Goal: Complete application form

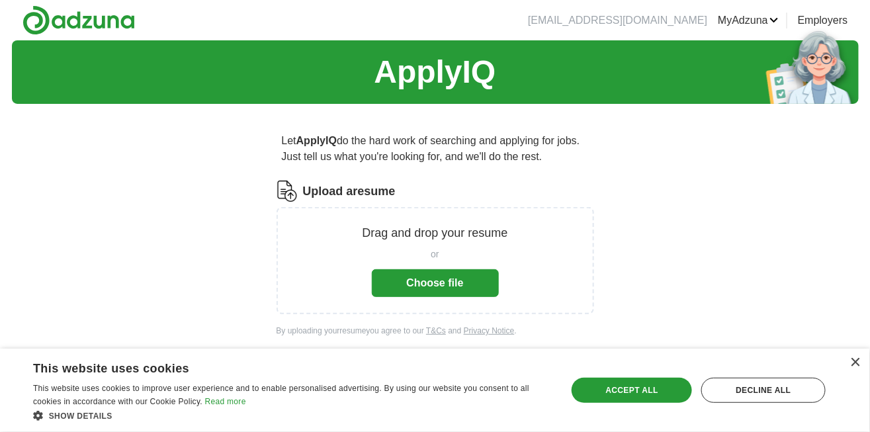
click at [485, 286] on button "Choose file" at bounding box center [435, 283] width 127 height 28
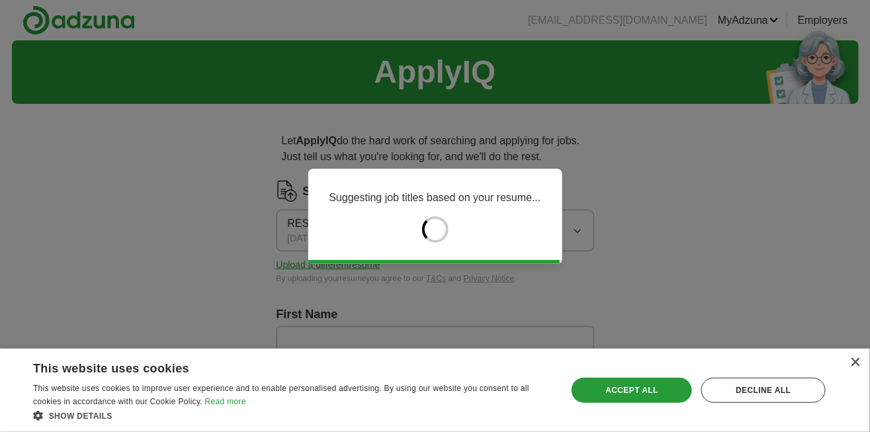
type input "****"
type input "*******"
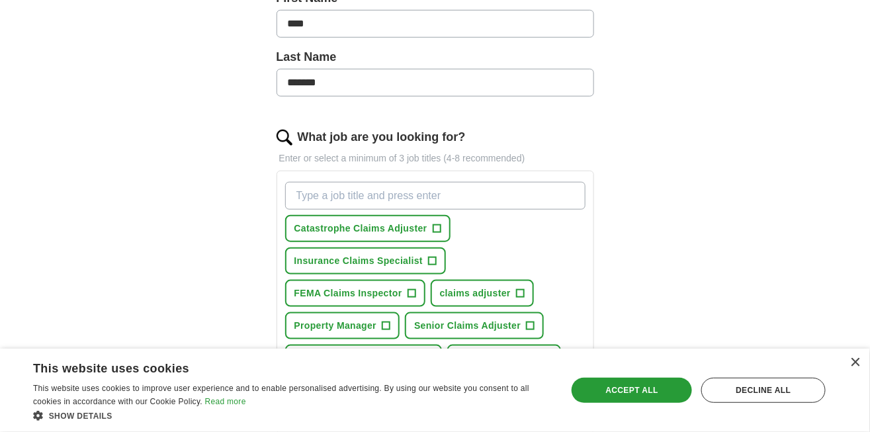
scroll to position [315, 0]
click at [306, 238] on button "Catastrophe Claims Adjuster +" at bounding box center [367, 229] width 165 height 27
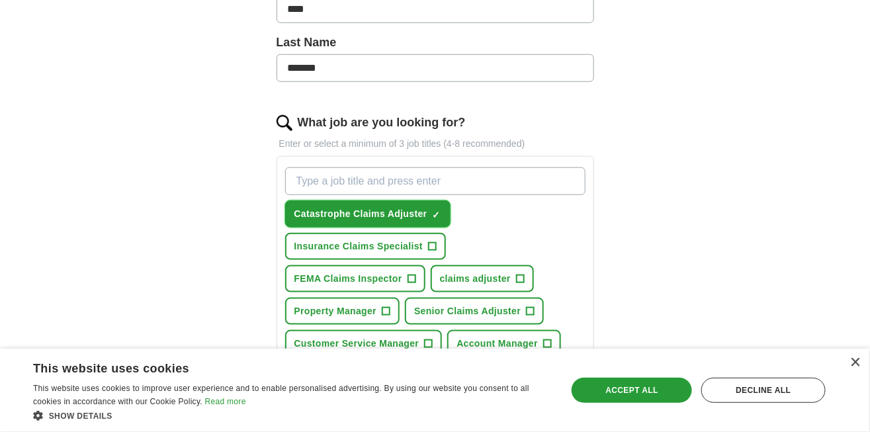
scroll to position [331, 0]
click at [425, 265] on button "FEMA Claims Inspector +" at bounding box center [355, 278] width 140 height 27
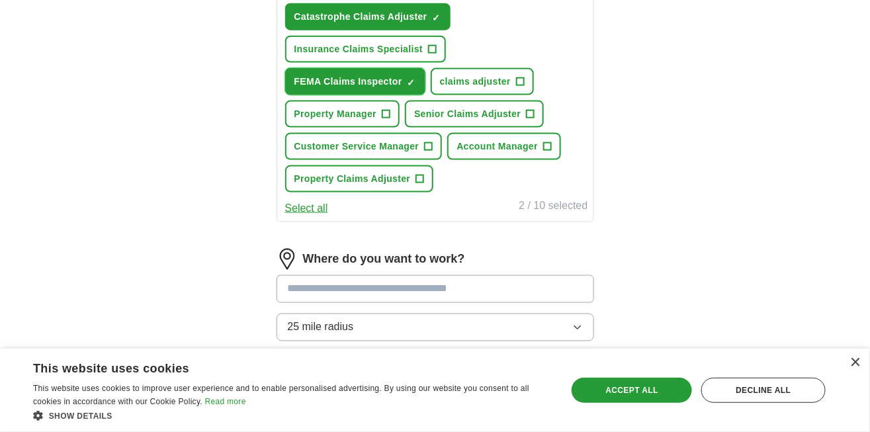
scroll to position [524, 0]
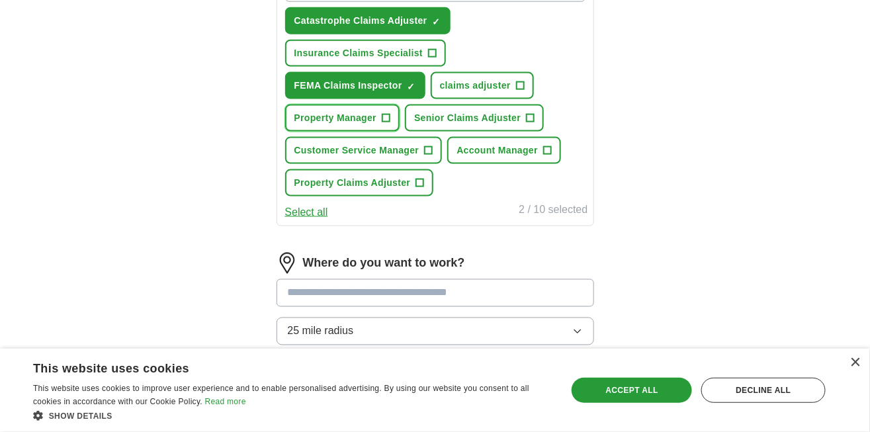
click at [400, 104] on button "Property Manager +" at bounding box center [342, 117] width 115 height 27
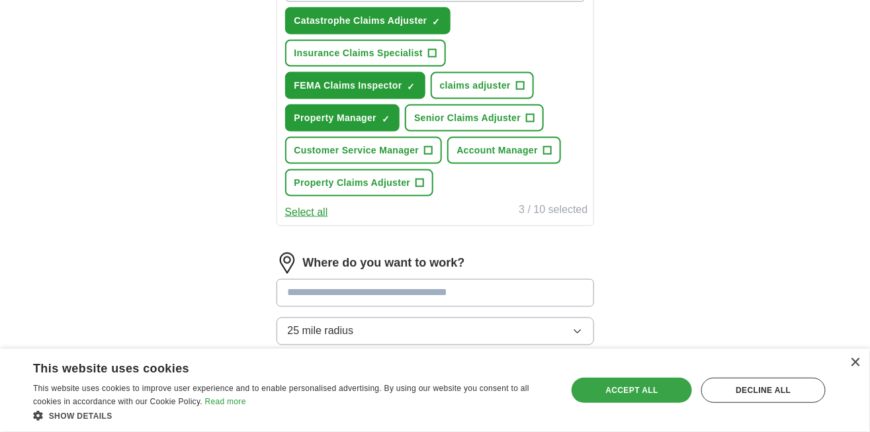
click at [659, 390] on div "Accept all" at bounding box center [631, 390] width 120 height 25
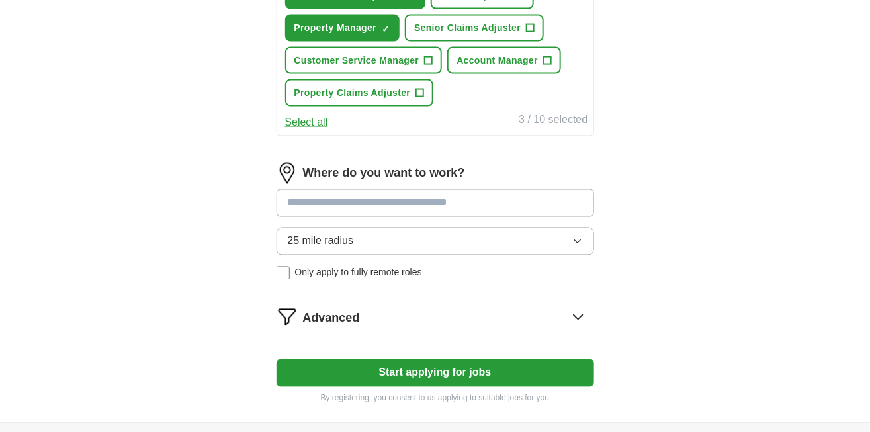
scroll to position [639, 0]
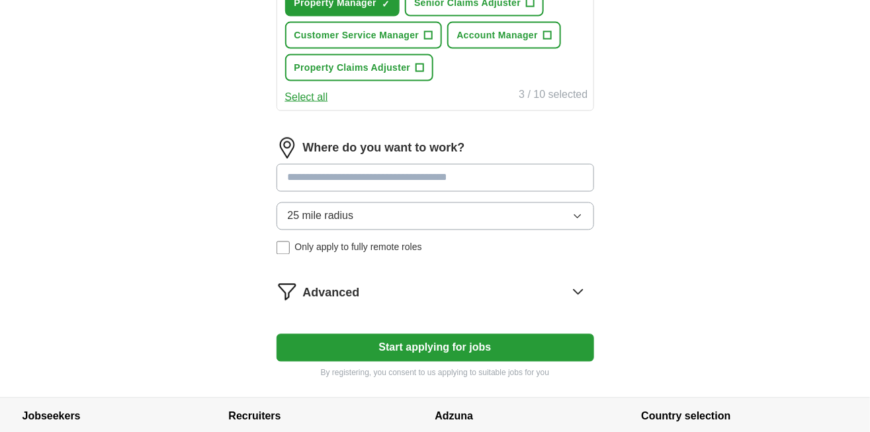
click at [559, 334] on button "Start applying for jobs" at bounding box center [434, 348] width 317 height 28
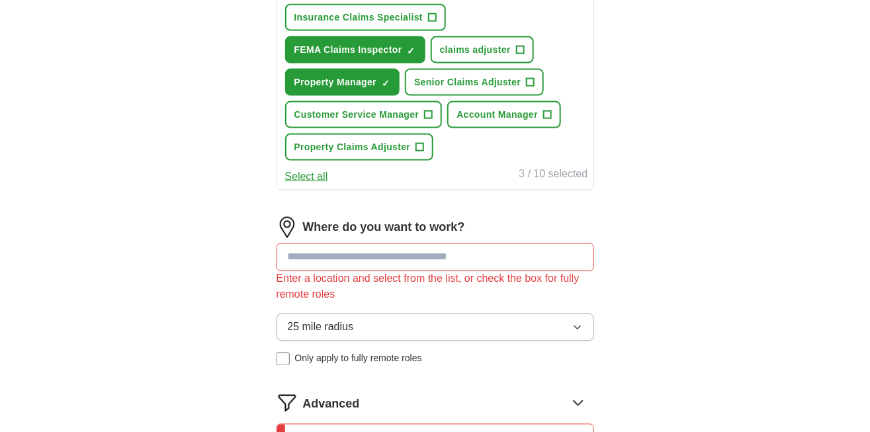
click at [561, 243] on input at bounding box center [434, 257] width 317 height 28
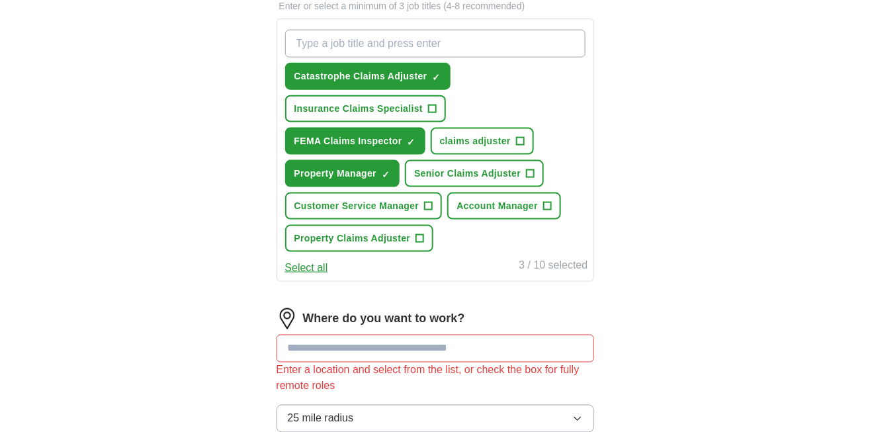
scroll to position [468, 0]
click at [581, 335] on input at bounding box center [434, 349] width 317 height 28
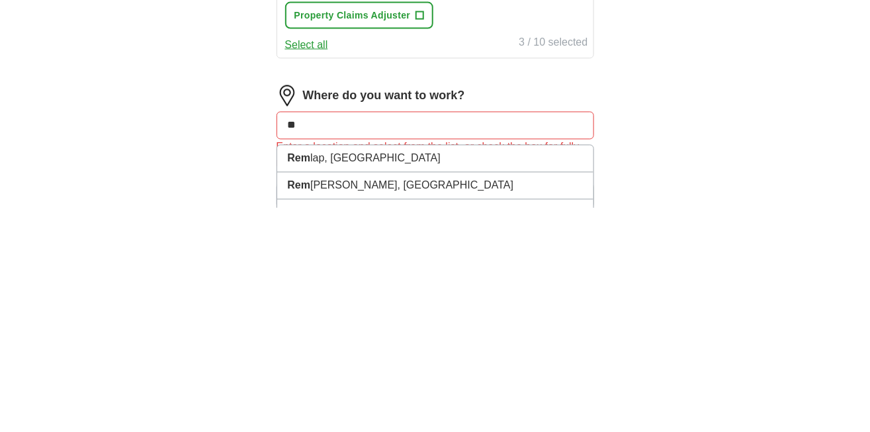
type input "*"
type input "***"
click at [584, 369] on li "[GEOGRAPHIC_DATA], [GEOGRAPHIC_DATA]" at bounding box center [435, 382] width 316 height 27
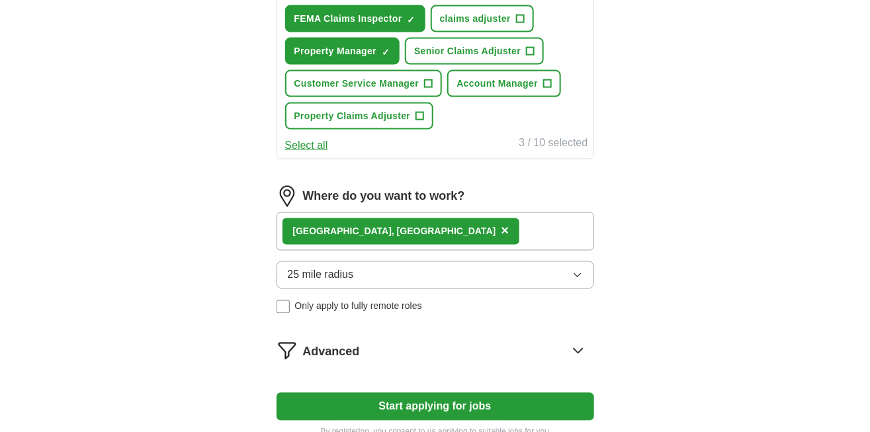
scroll to position [591, 0]
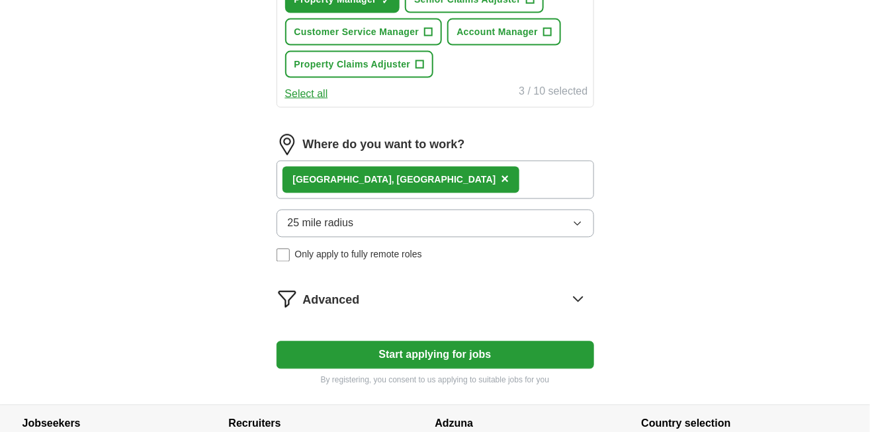
scroll to position [649, 0]
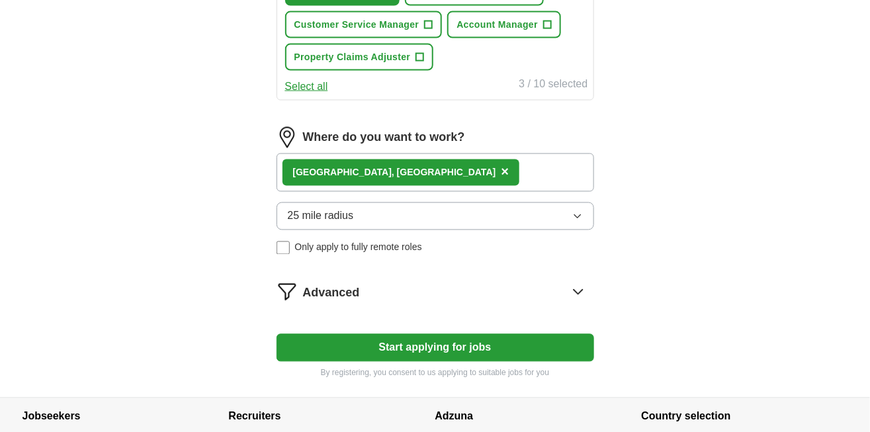
click at [289, 334] on button "Start applying for jobs" at bounding box center [434, 348] width 317 height 28
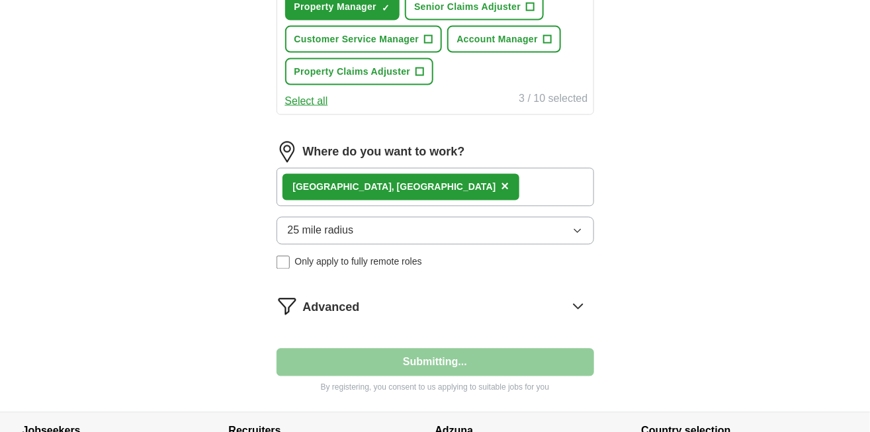
select select "**"
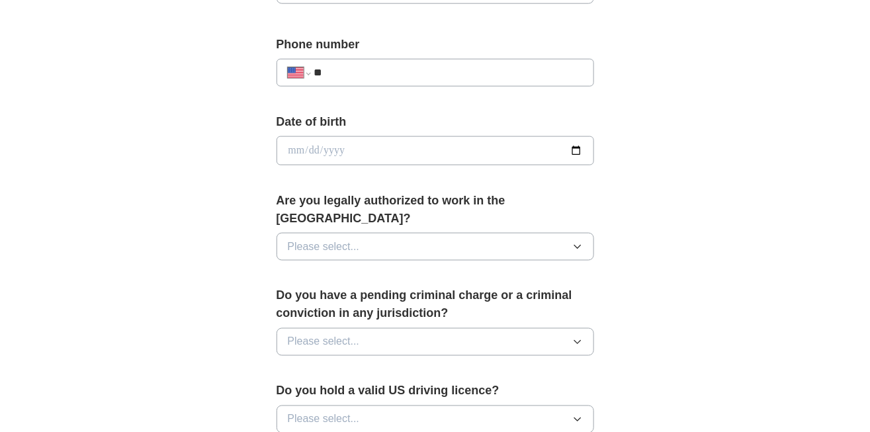
scroll to position [503, 0]
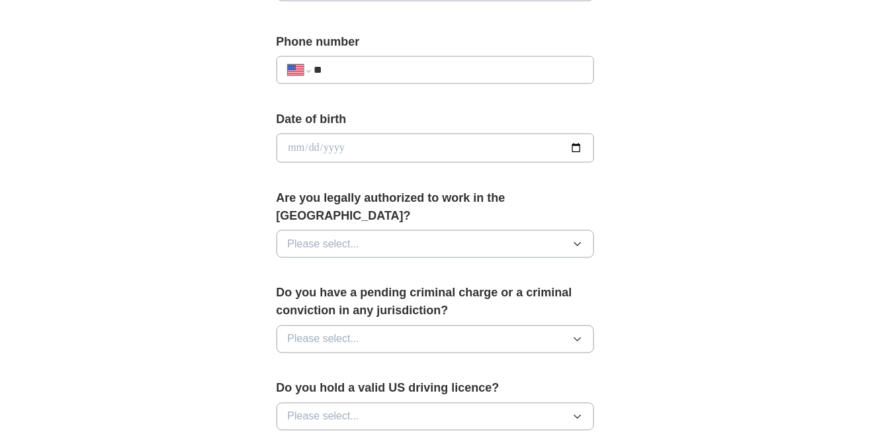
click at [291, 236] on span "Please select..." at bounding box center [324, 244] width 72 height 16
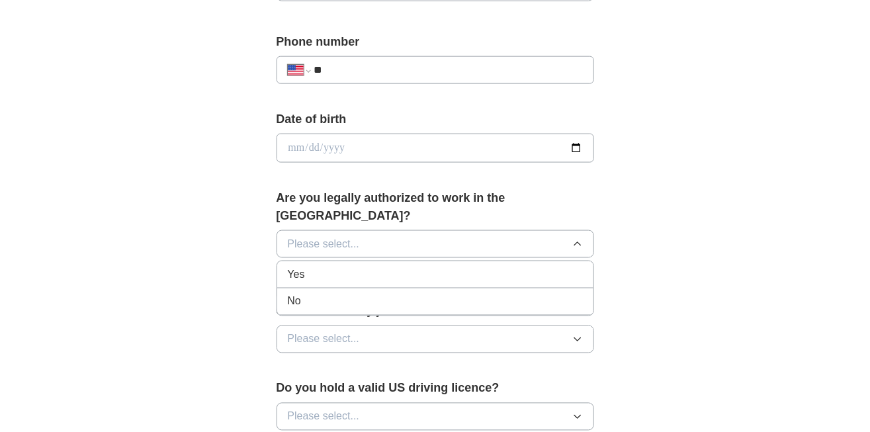
click at [292, 261] on li "Yes" at bounding box center [435, 274] width 316 height 27
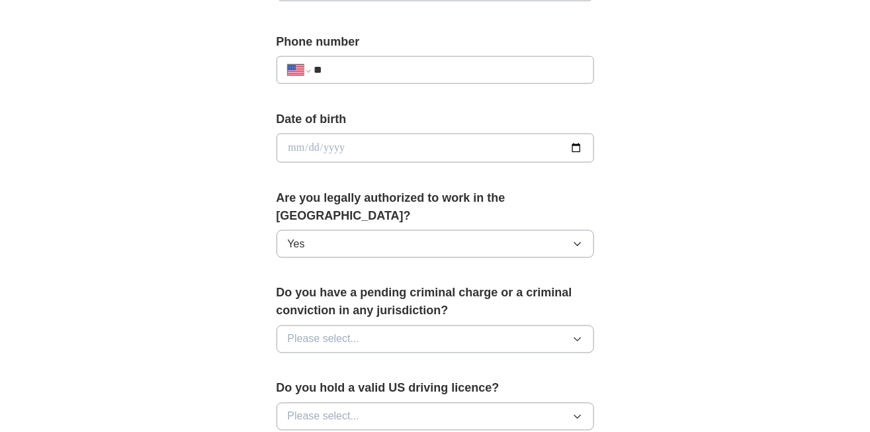
click at [276, 328] on div "Please select..." at bounding box center [434, 339] width 317 height 28
click at [285, 325] on button "Please select..." at bounding box center [434, 339] width 317 height 28
click at [294, 389] on span "No" at bounding box center [294, 397] width 13 height 16
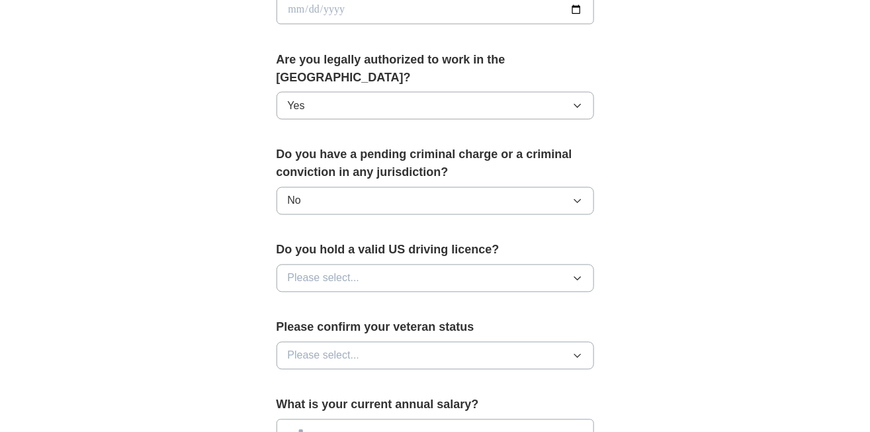
scroll to position [643, 0]
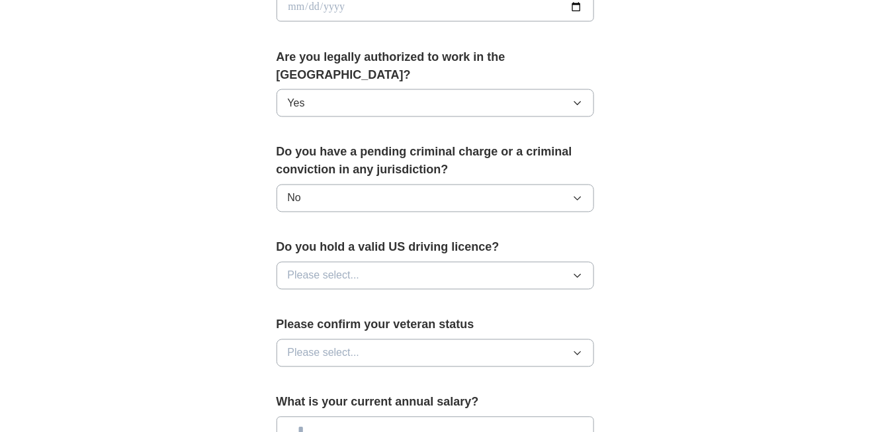
click at [278, 262] on button "Please select..." at bounding box center [434, 276] width 317 height 28
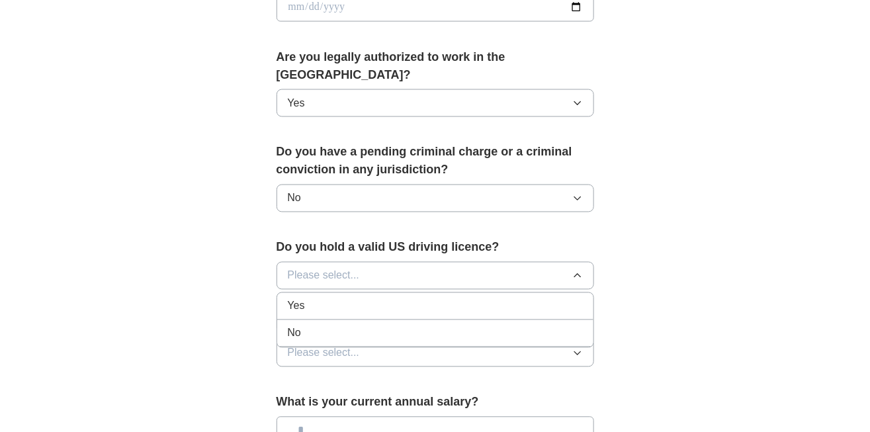
click at [277, 265] on div "Please select... Yes No" at bounding box center [434, 276] width 317 height 28
click at [286, 293] on li "Yes" at bounding box center [435, 306] width 316 height 27
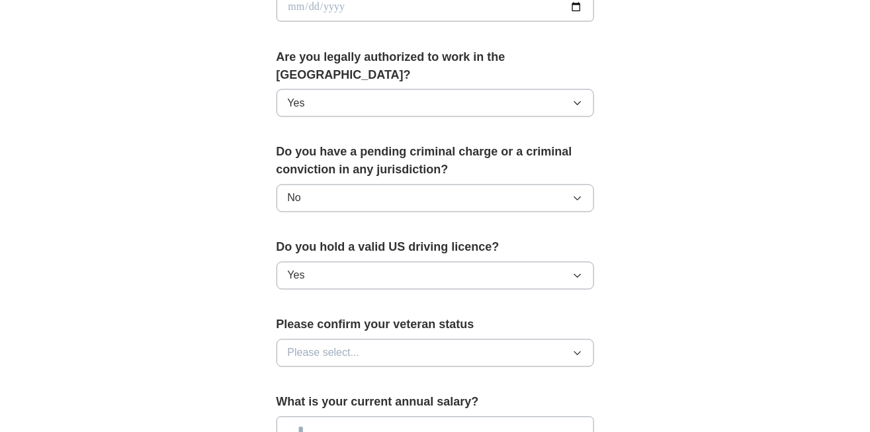
click at [286, 341] on button "Please select..." at bounding box center [434, 353] width 317 height 28
click at [280, 370] on li "Not applicable" at bounding box center [435, 383] width 316 height 27
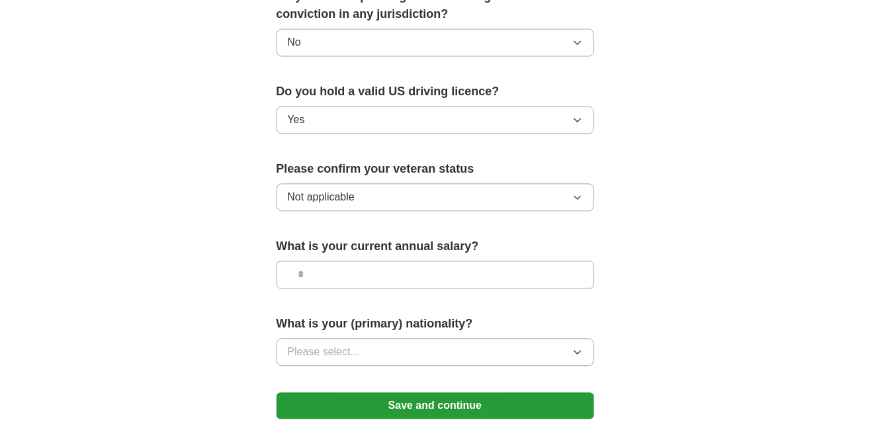
scroll to position [801, 0]
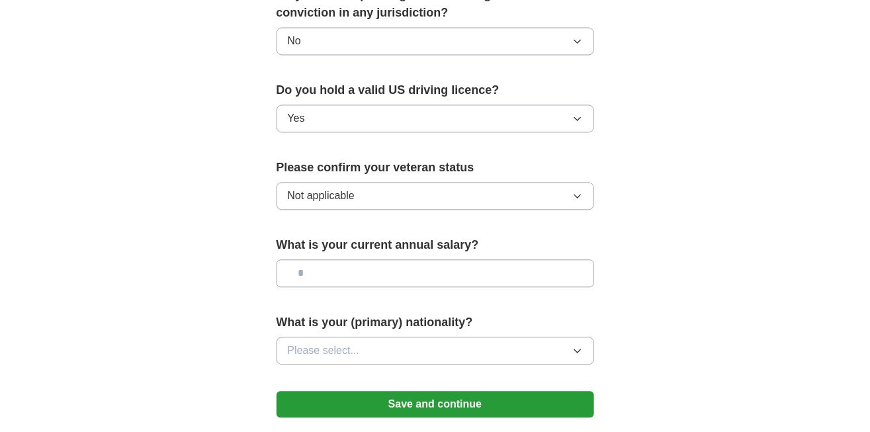
click at [288, 261] on input "text" at bounding box center [434, 273] width 317 height 28
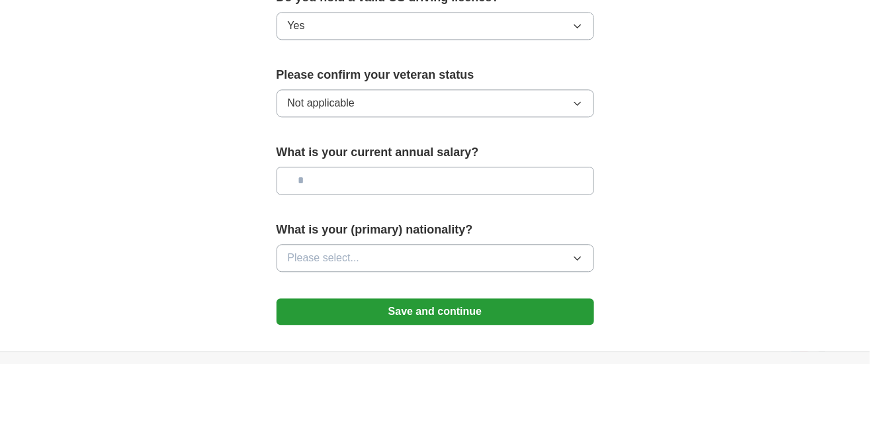
scroll to position [825, 0]
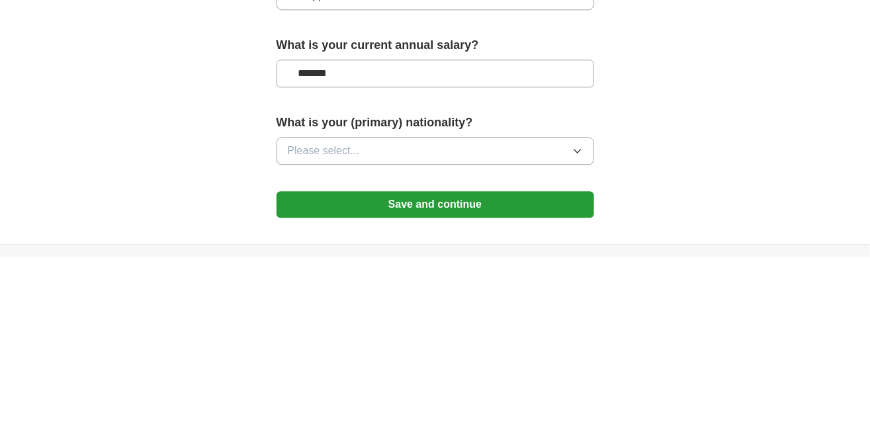
type input "*******"
click at [296, 319] on span "Please select..." at bounding box center [324, 327] width 72 height 16
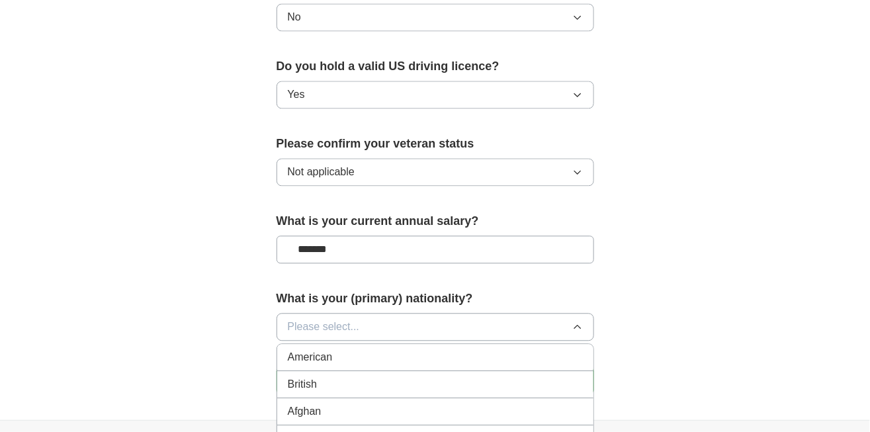
click at [294, 349] on span "American" at bounding box center [310, 357] width 45 height 16
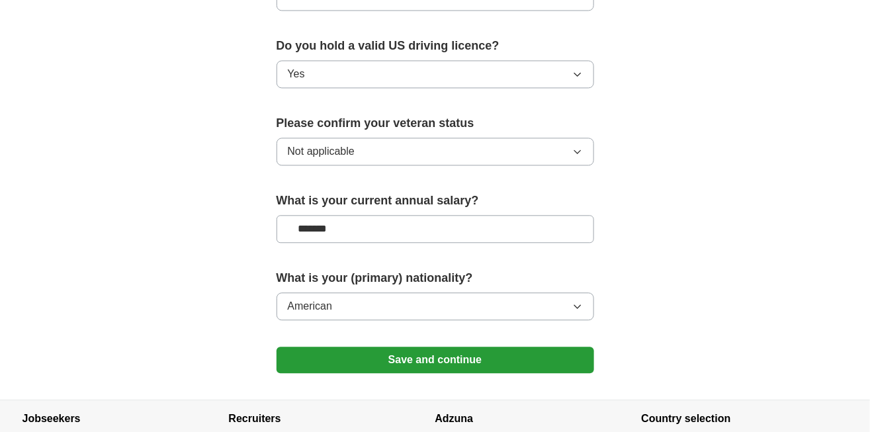
click at [302, 347] on button "Save and continue" at bounding box center [434, 360] width 317 height 26
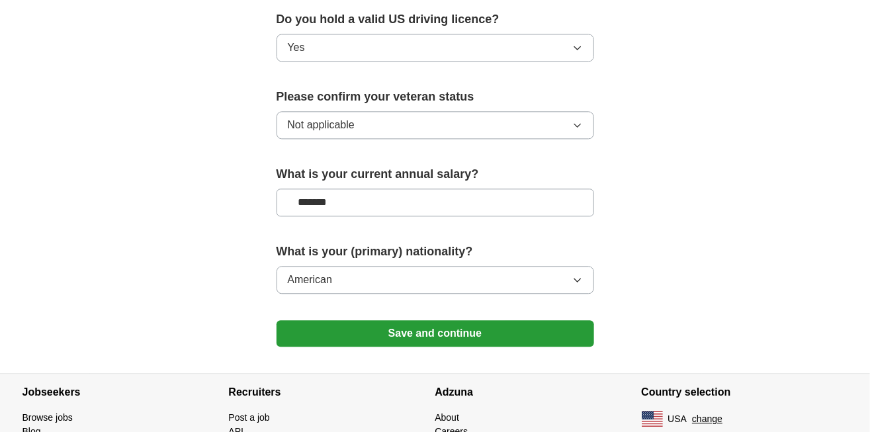
scroll to position [898, 0]
